Goal: Information Seeking & Learning: Learn about a topic

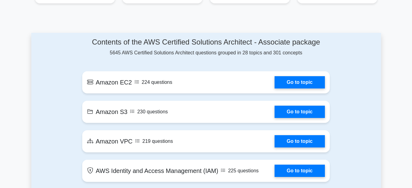
scroll to position [320, 0]
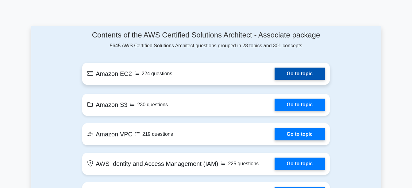
click at [295, 71] on link "Go to topic" at bounding box center [299, 73] width 50 height 12
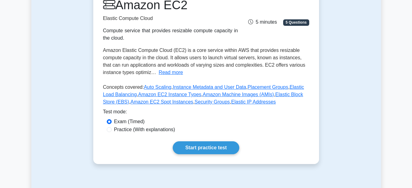
scroll to position [90, 0]
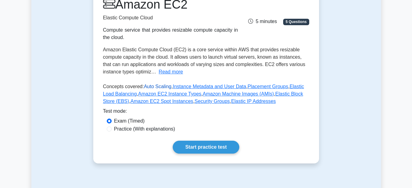
click at [156, 86] on link "Auto Scaling" at bounding box center [158, 86] width 28 height 5
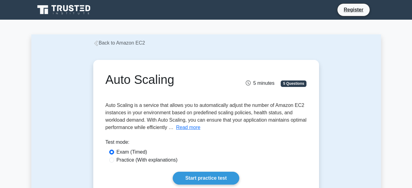
click at [153, 84] on h1 "Auto Scaling" at bounding box center [171, 79] width 132 height 15
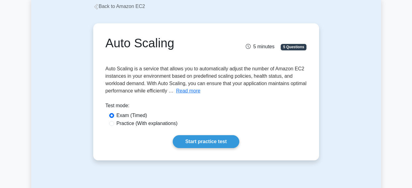
scroll to position [39, 0]
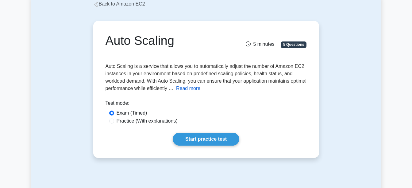
click at [200, 89] on button "Read more" at bounding box center [188, 88] width 24 height 7
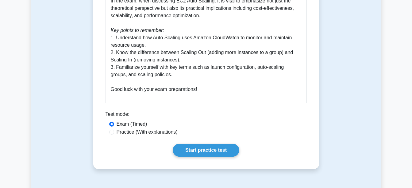
scroll to position [318, 0]
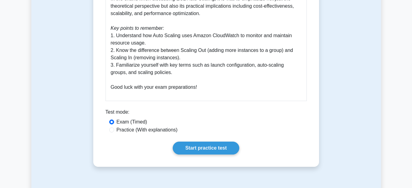
click at [162, 126] on label "Practice (With explanations)" at bounding box center [147, 129] width 61 height 7
click at [114, 127] on input "Practice (With explanations)" at bounding box center [111, 129] width 5 height 5
radio input "true"
click at [189, 141] on link "Start practice test" at bounding box center [206, 147] width 67 height 13
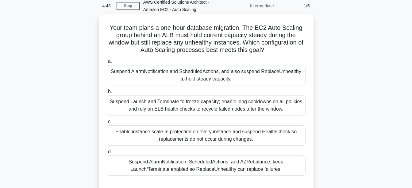
scroll to position [29, 0]
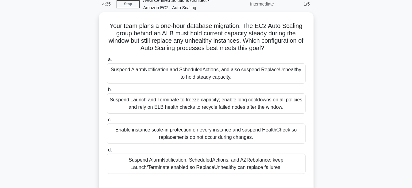
click at [204, 100] on div "Suspend Launch and Terminate to freeze capacity; enable long cooldowns on all p…" at bounding box center [206, 103] width 199 height 20
click at [107, 92] on input "b. Suspend Launch and Terminate to freeze capacity; enable long cooldowns on al…" at bounding box center [107, 90] width 0 height 4
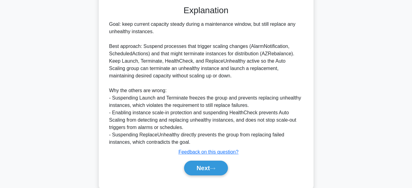
scroll to position [208, 0]
